Goal: Task Accomplishment & Management: Manage account settings

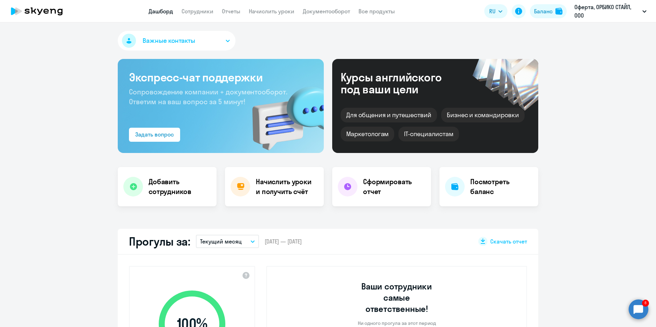
select select "30"
click at [199, 12] on link "Сотрудники" at bounding box center [198, 11] width 32 height 7
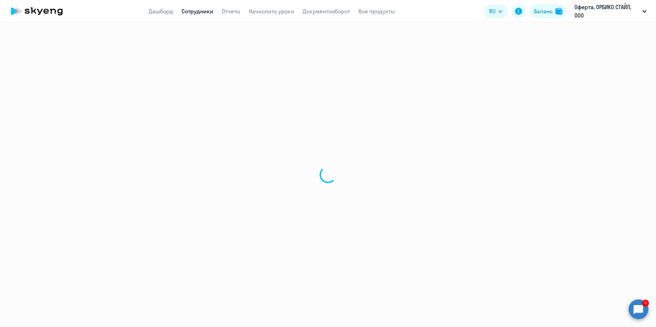
select select "30"
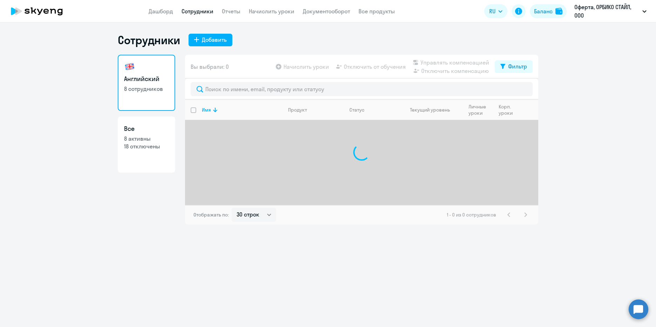
select select "30"
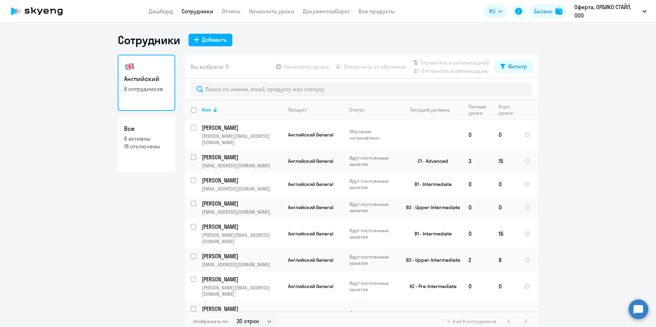
click at [638, 306] on circle at bounding box center [639, 309] width 20 height 20
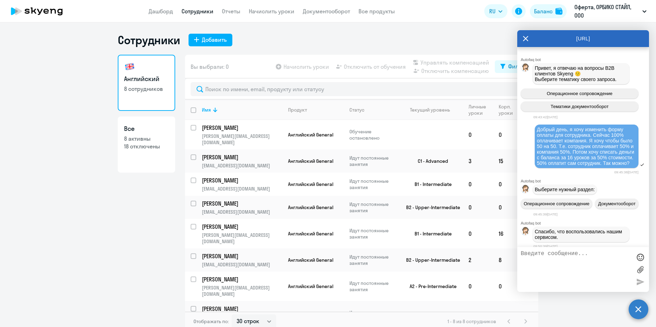
scroll to position [5037, 0]
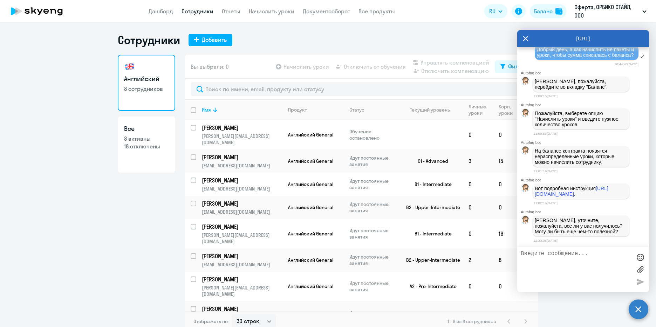
click at [577, 320] on ng-component "Сотрудники Добавить Английский 8 сотрудников Все 8 активны 18 отключены Вы выбр…" at bounding box center [328, 182] width 656 height 298
drag, startPoint x: 481, startPoint y: 42, endPoint x: 486, endPoint y: 39, distance: 6.1
click at [481, 42] on div "Сотрудники Добавить" at bounding box center [328, 40] width 421 height 14
click at [527, 39] on icon at bounding box center [526, 38] width 6 height 17
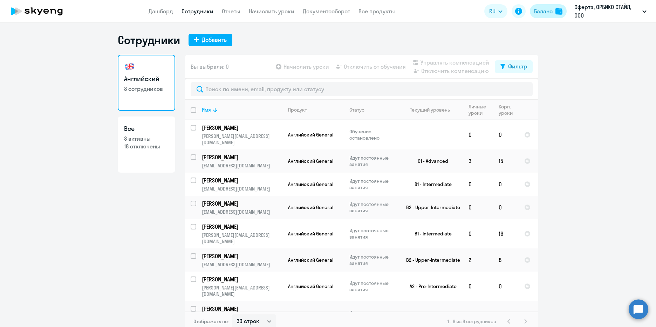
click at [553, 12] on div "Баланс" at bounding box center [543, 11] width 19 height 8
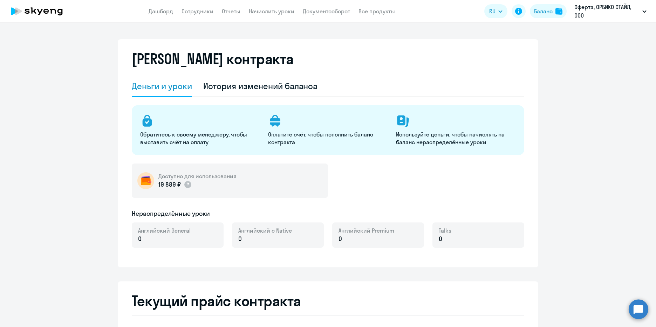
select select "english_adult_not_native_speaker"
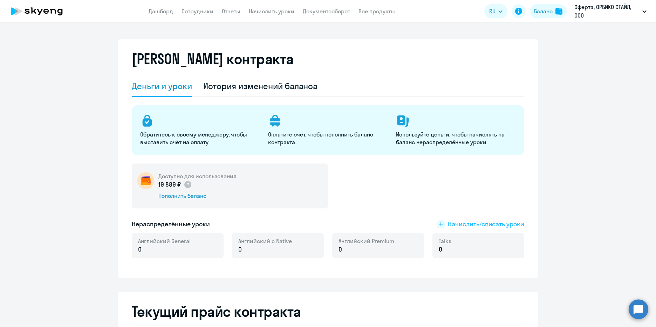
click at [458, 223] on span "Начислить/списать уроки" at bounding box center [486, 223] width 76 height 9
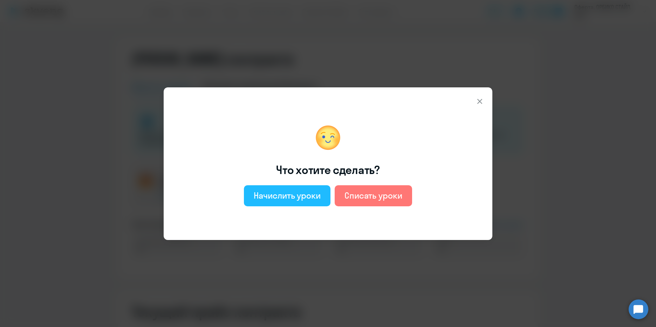
click at [310, 197] on div "Начислить уроки" at bounding box center [287, 195] width 67 height 11
select select "english_adult_not_native_speaker"
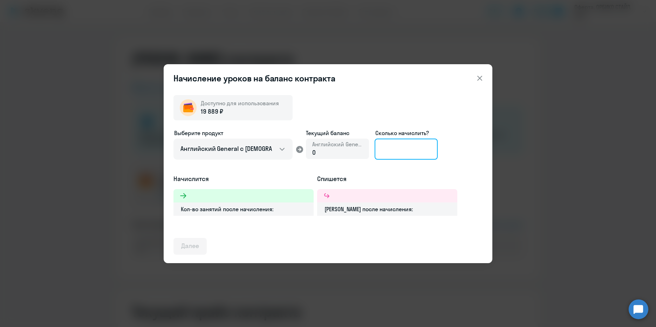
click at [412, 151] on input at bounding box center [406, 149] width 63 height 21
type input "4"
type input "2"
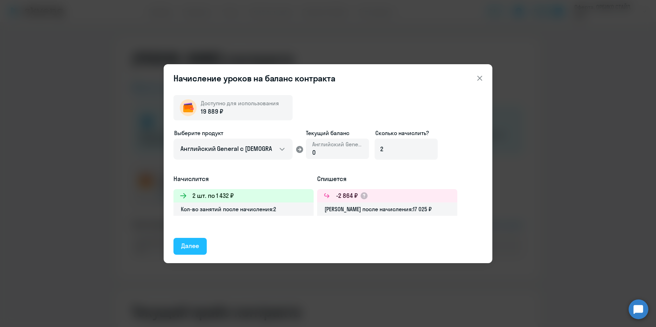
click at [197, 245] on div "Далее" at bounding box center [190, 245] width 18 height 9
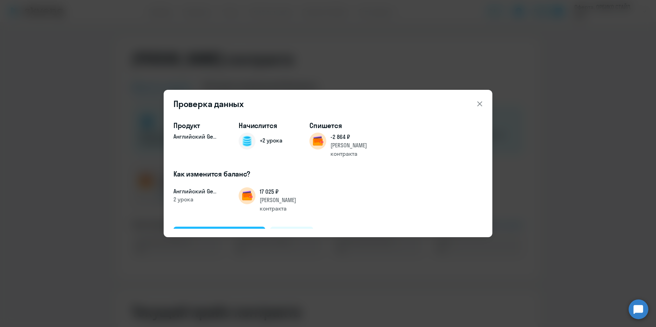
click at [220, 230] on div "Подтвердить и начислить" at bounding box center [219, 234] width 76 height 9
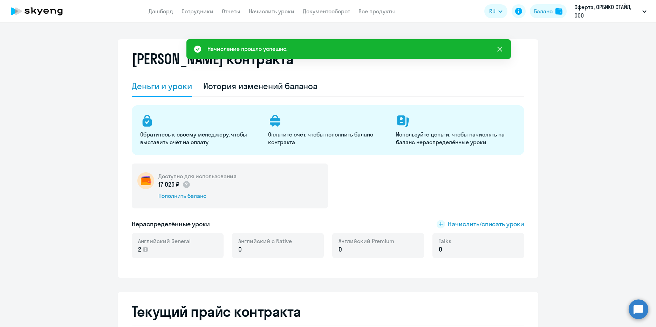
click at [502, 48] on icon at bounding box center [500, 49] width 8 height 8
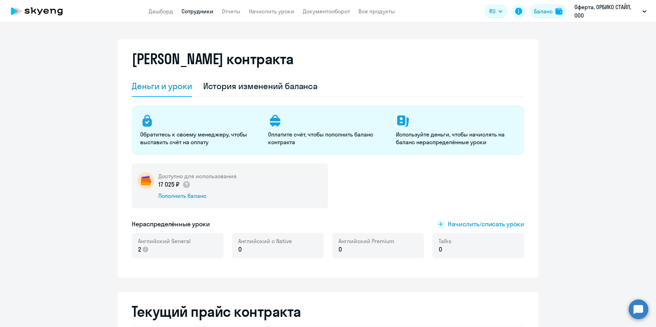
click at [191, 11] on link "Сотрудники" at bounding box center [198, 11] width 32 height 7
select select "30"
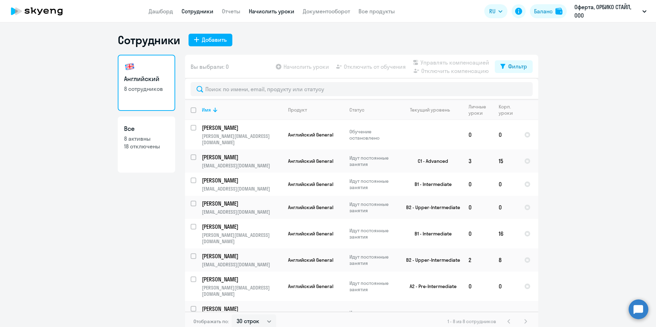
click at [273, 14] on link "Начислить уроки" at bounding box center [272, 11] width 46 height 7
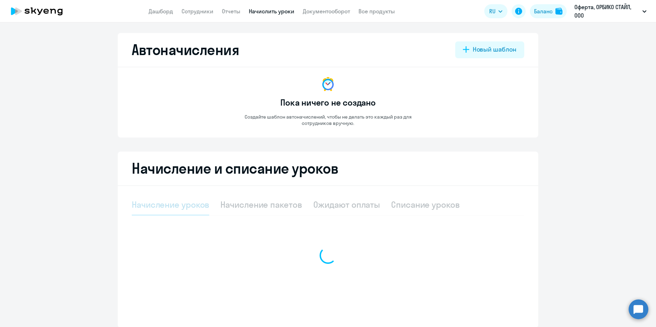
select select "10"
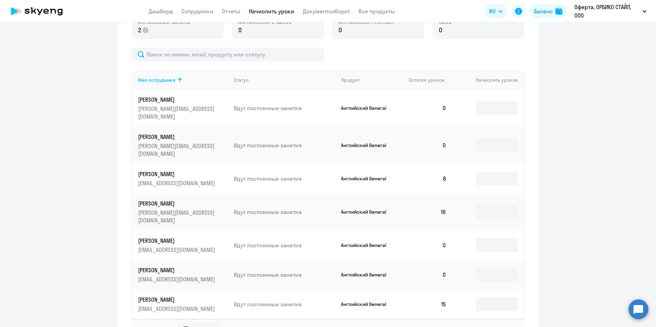
scroll to position [238, 0]
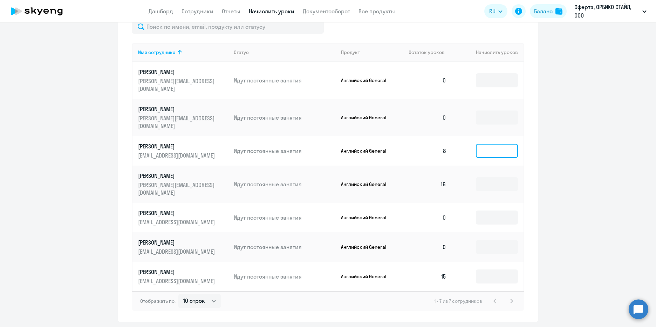
click at [486, 144] on input at bounding box center [497, 151] width 42 height 14
type input "2"
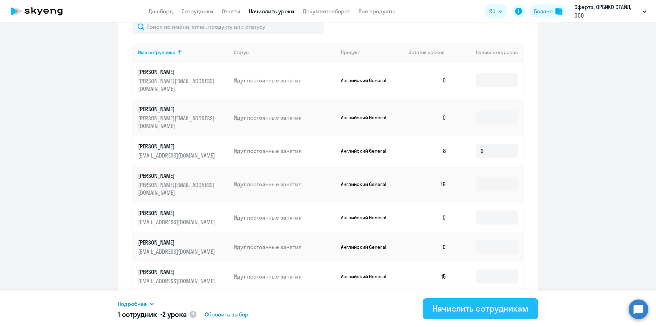
click at [491, 317] on button "Начислить сотрудникам" at bounding box center [481, 308] width 116 height 21
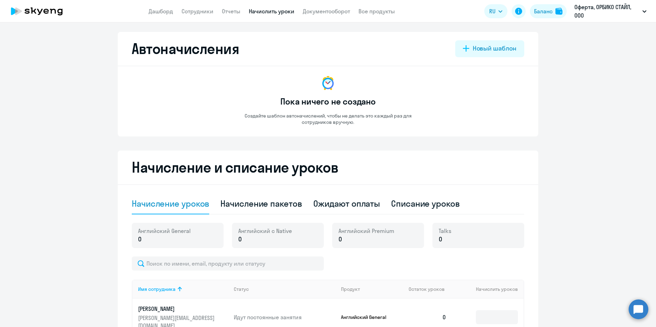
scroll to position [0, 0]
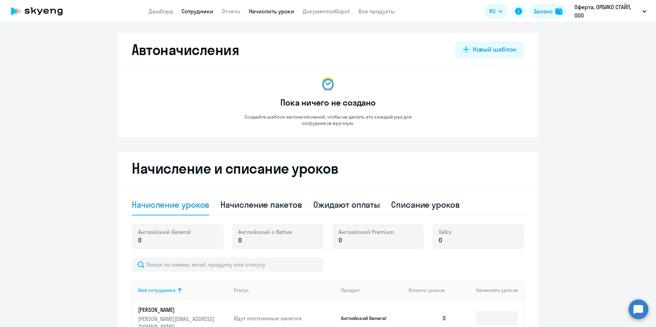
click at [203, 13] on link "Сотрудники" at bounding box center [198, 11] width 32 height 7
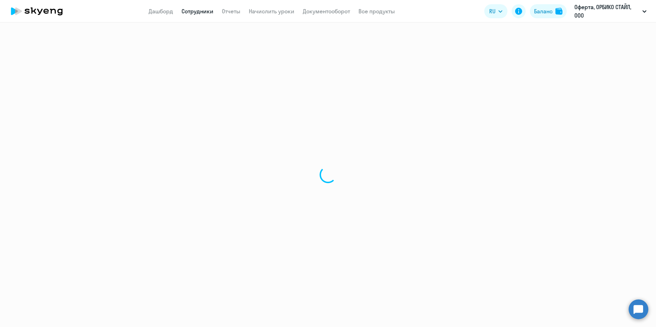
select select "30"
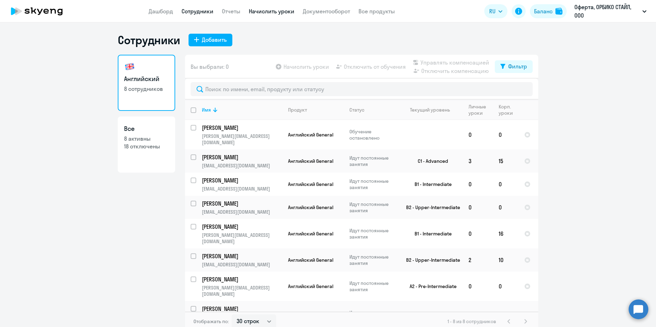
click at [282, 12] on link "Начислить уроки" at bounding box center [272, 11] width 46 height 7
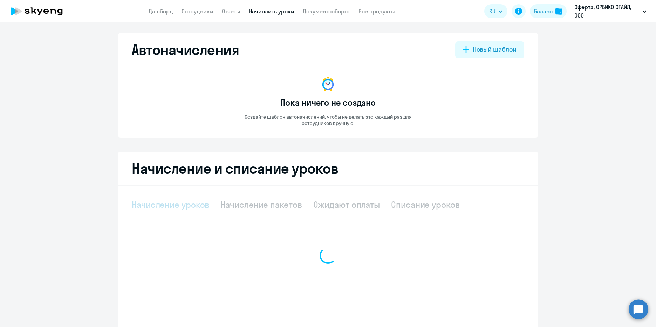
select select "10"
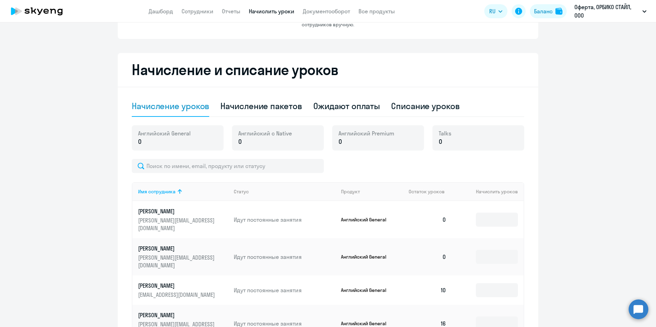
scroll to position [105, 0]
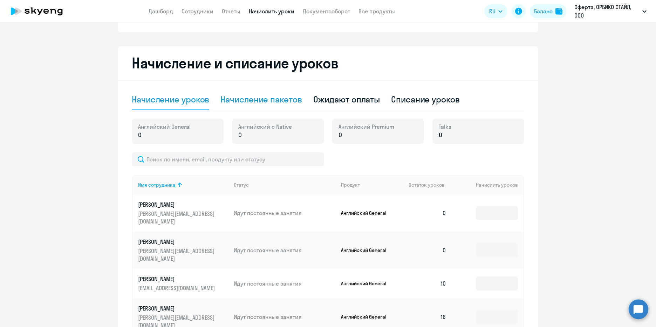
click at [264, 100] on div "Начисление пакетов" at bounding box center [261, 99] width 81 height 11
select select "10"
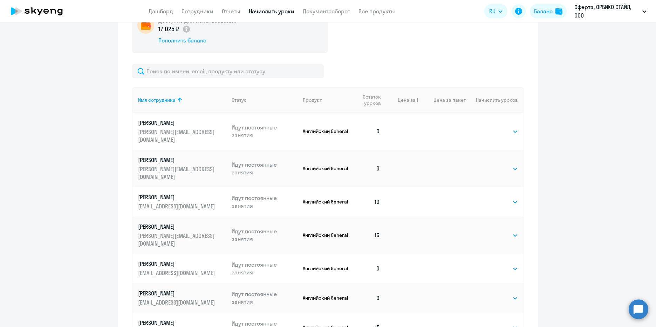
scroll to position [245, 0]
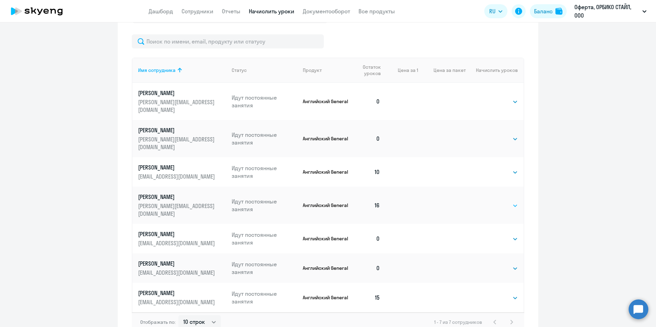
click at [511, 201] on select "Выбрать 4 8 16 32 64 96 128" at bounding box center [503, 205] width 29 height 8
select select "8"
click at [489, 201] on select "Выбрать 4 8 16 32 64 96 128" at bounding box center [503, 205] width 29 height 8
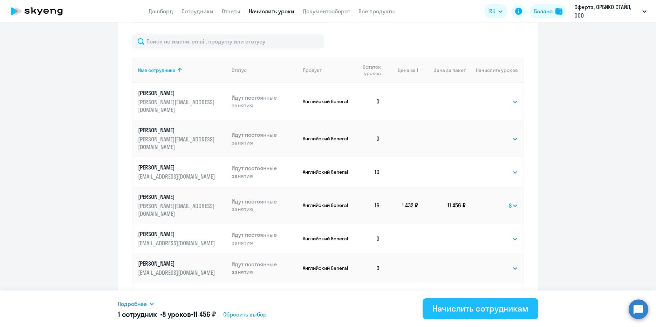
click at [493, 310] on div "Начислить сотрудникам" at bounding box center [481, 308] width 96 height 11
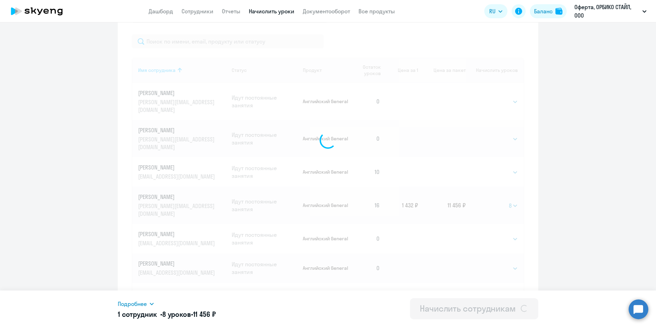
select select
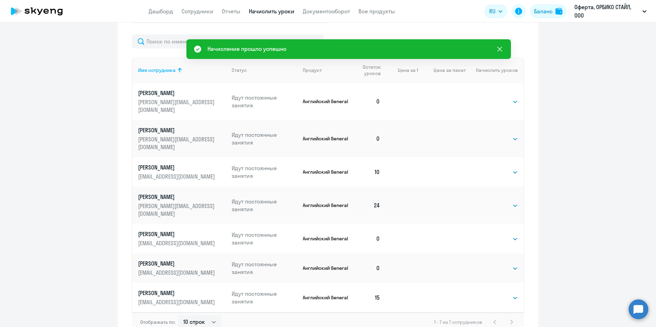
click at [500, 47] on icon at bounding box center [500, 49] width 8 height 8
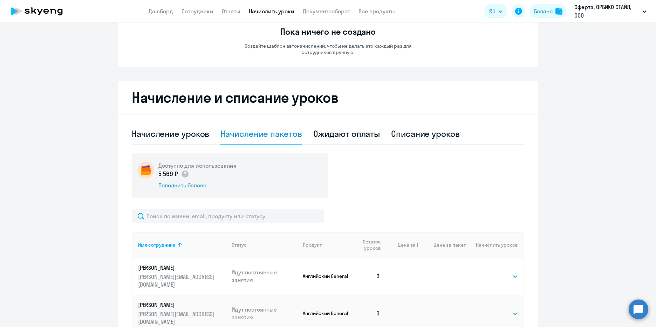
scroll to position [0, 0]
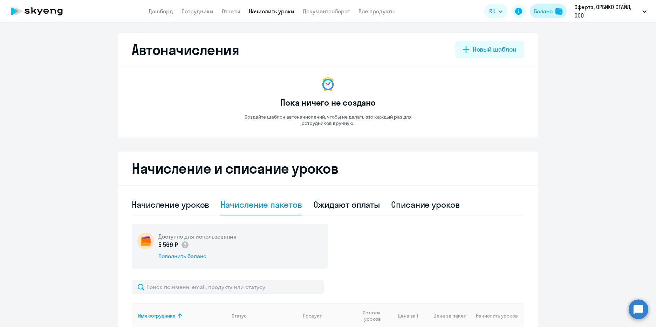
click at [544, 11] on div "Баланс" at bounding box center [543, 11] width 19 height 8
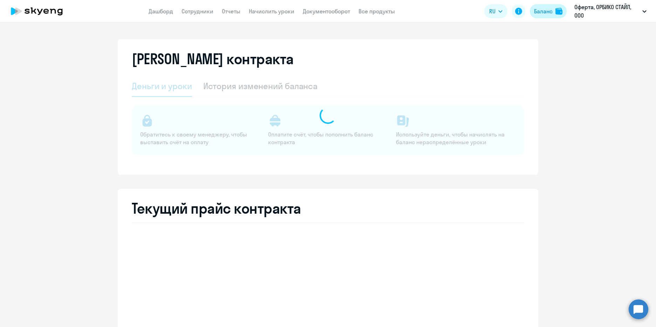
select select "english_adult_not_native_speaker"
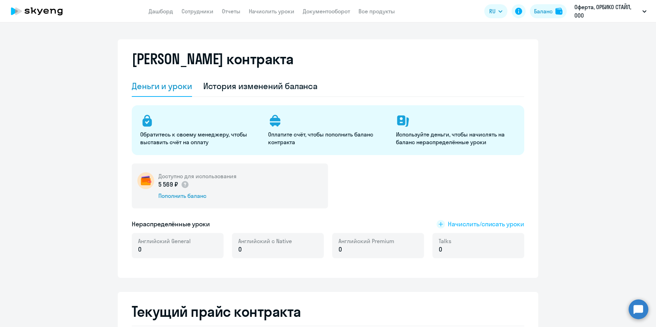
click at [472, 223] on span "Начислить/списать уроки" at bounding box center [486, 223] width 76 height 9
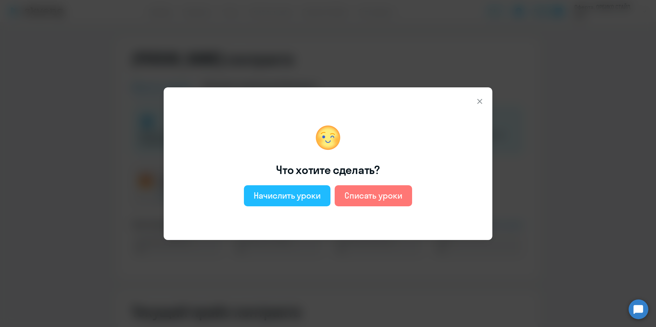
click at [312, 195] on div "Начислить уроки" at bounding box center [287, 195] width 67 height 11
select select "english_adult_not_native_speaker"
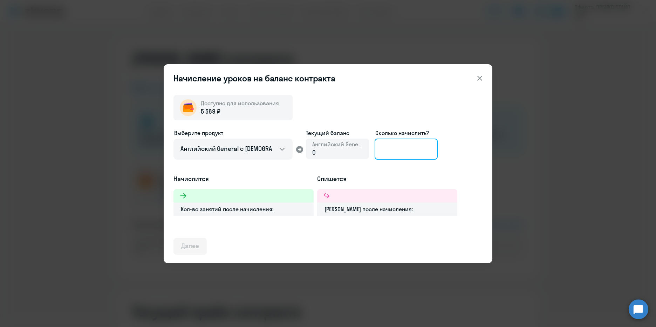
click at [392, 151] on input at bounding box center [406, 149] width 63 height 21
type input "4"
type input "3"
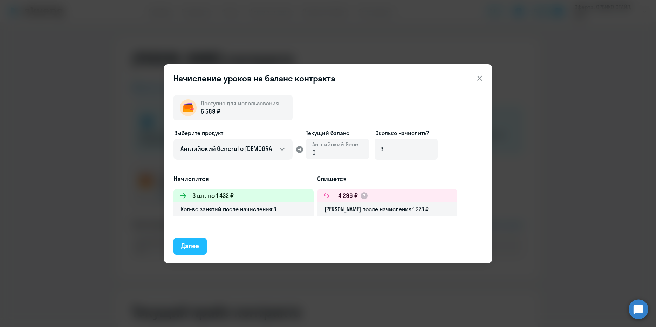
click at [189, 244] on div "Далее" at bounding box center [190, 245] width 18 height 9
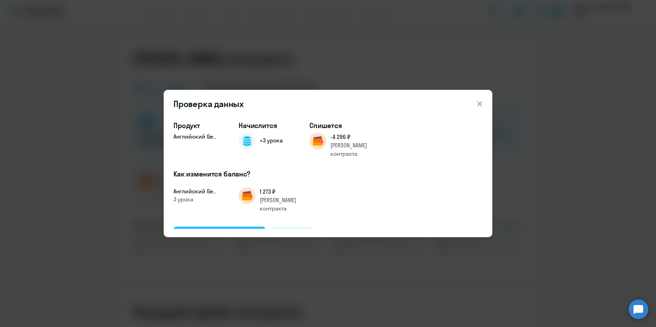
click at [213, 227] on button "Подтвердить и начислить" at bounding box center [220, 235] width 92 height 17
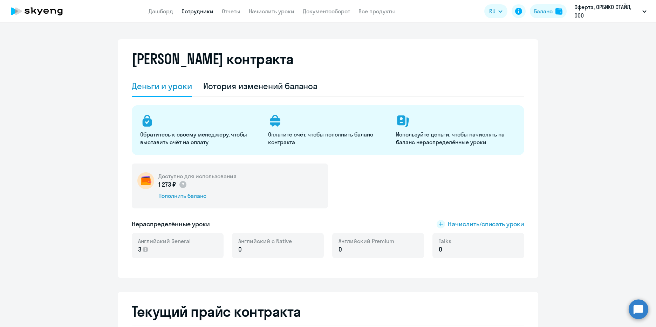
click at [203, 11] on link "Сотрудники" at bounding box center [198, 11] width 32 height 7
select select "30"
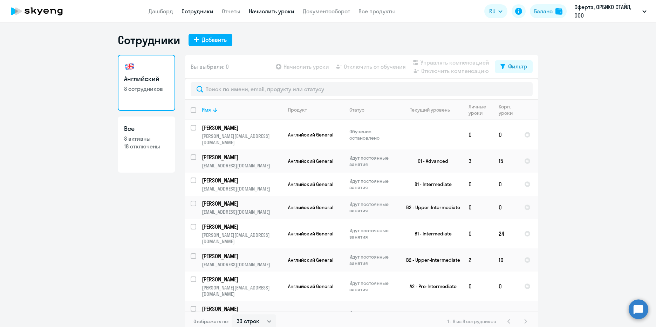
click at [271, 12] on link "Начислить уроки" at bounding box center [272, 11] width 46 height 7
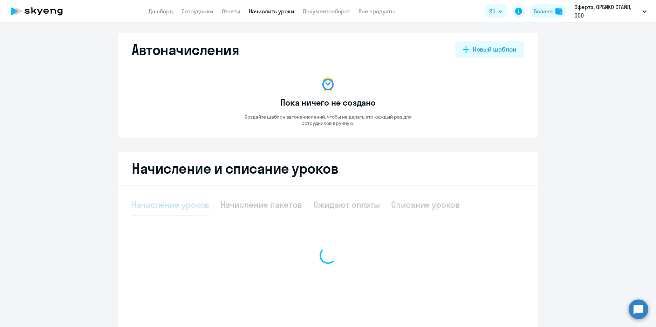
select select "10"
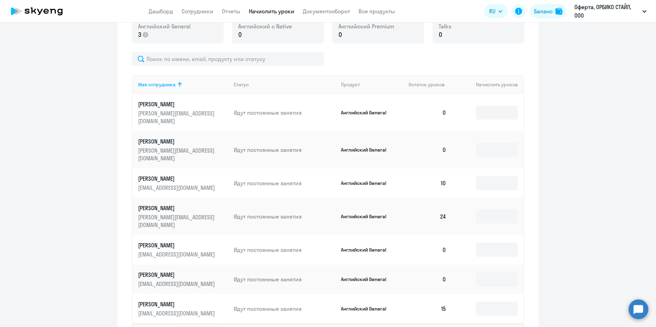
scroll to position [210, 0]
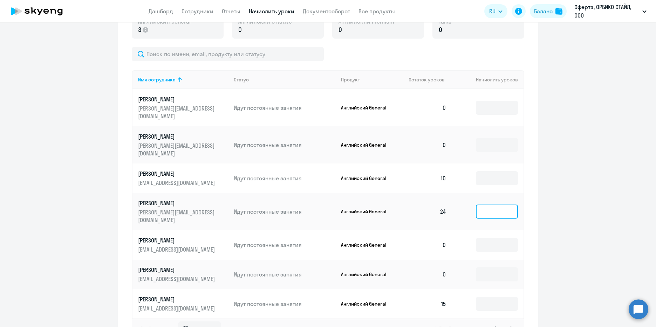
click at [502, 204] on input at bounding box center [497, 211] width 42 height 14
type input "1"
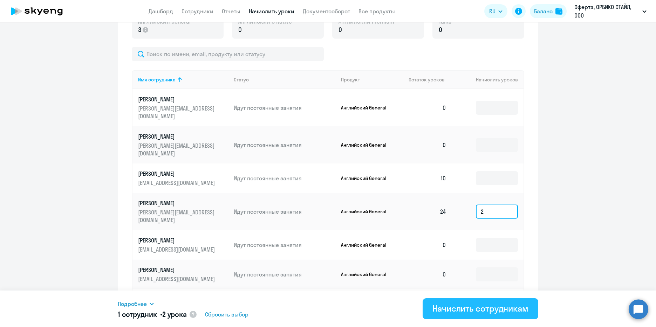
type input "2"
click at [517, 308] on div "Начислить сотрудникам" at bounding box center [481, 308] width 96 height 11
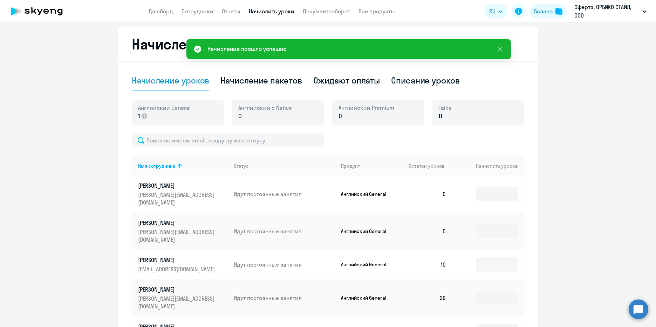
scroll to position [97, 0]
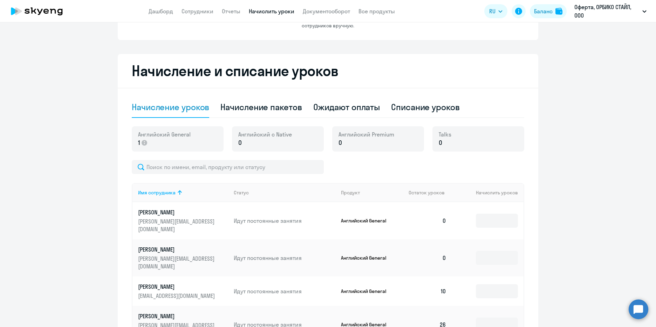
click at [619, 255] on ng-component "Автоначисления Новый шаблон Пока ничего не создано Создайте шаблон автоначислен…" at bounding box center [328, 198] width 656 height 527
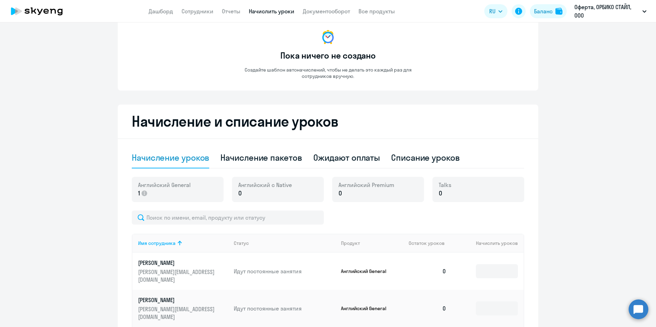
scroll to position [0, 0]
